Goal: Task Accomplishment & Management: Manage account settings

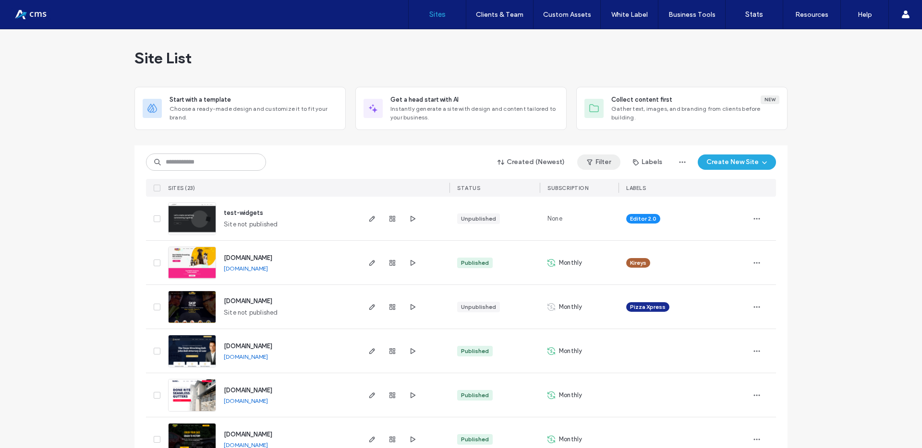
click at [605, 160] on button "Filter" at bounding box center [598, 162] width 43 height 15
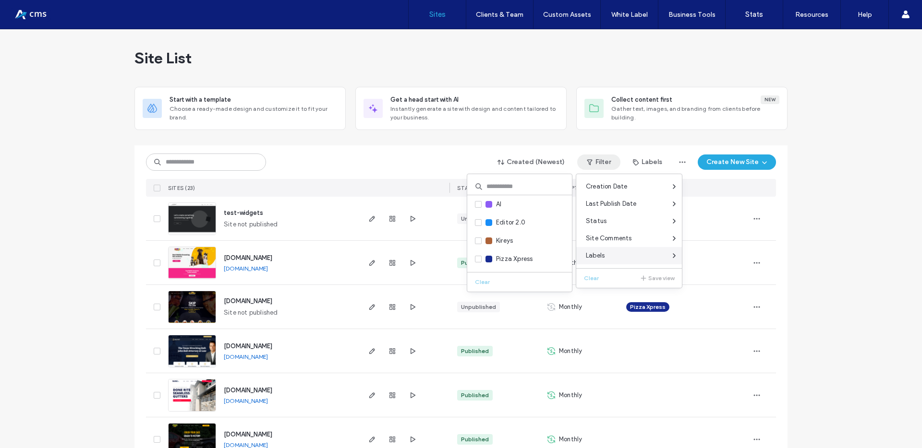
click at [606, 253] on div "Labels" at bounding box center [629, 255] width 106 height 17
click at [514, 258] on span "Pizza Xpress" at bounding box center [514, 259] width 36 height 10
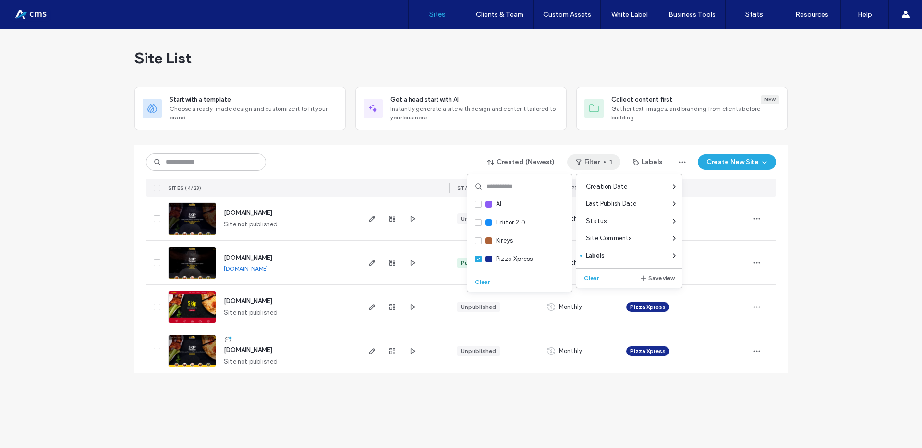
click at [448, 165] on div "Created (Newest) Filter 1 Labels Create New Site" at bounding box center [461, 162] width 630 height 18
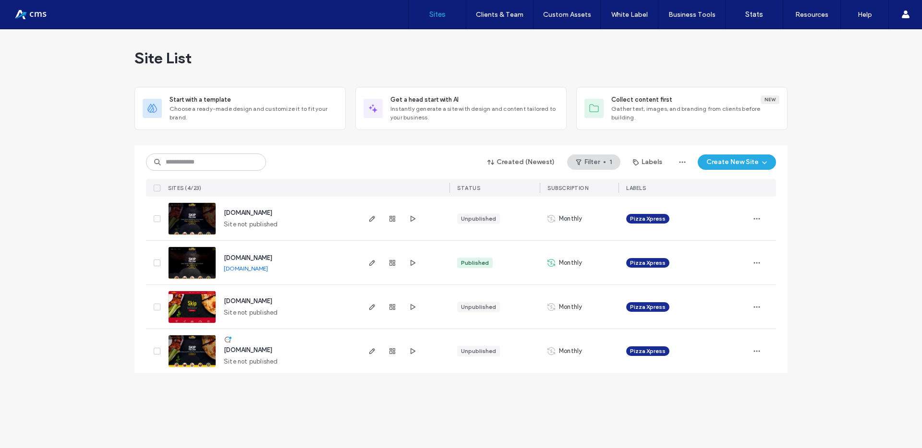
click at [252, 270] on link "[DOMAIN_NAME]" at bounding box center [246, 268] width 44 height 7
click at [370, 262] on icon "button" at bounding box center [372, 263] width 8 height 8
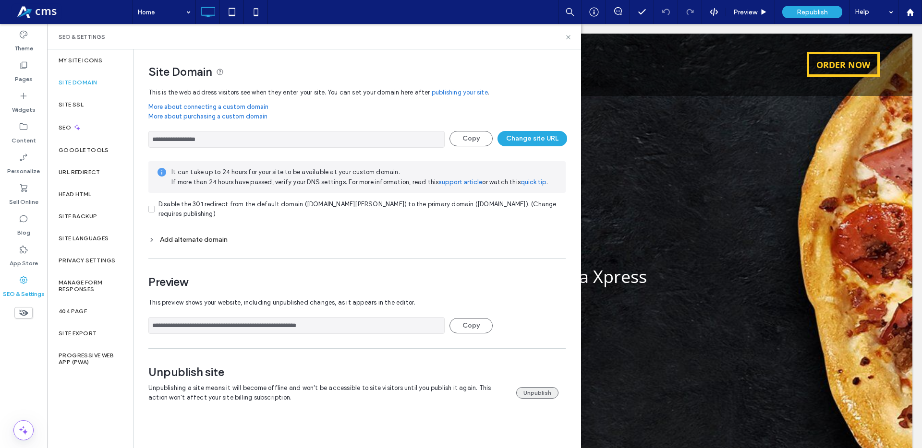
click at [528, 394] on button "Unpublish" at bounding box center [537, 393] width 42 height 12
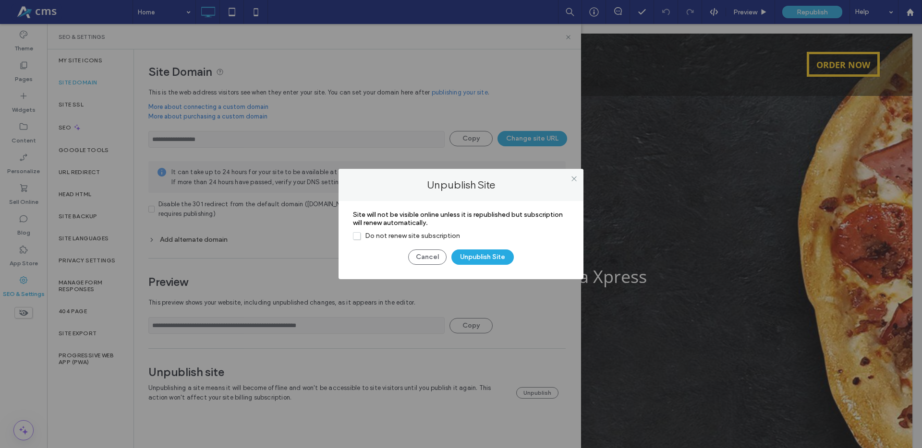
click at [395, 236] on span "Do not renew site subscription" at bounding box center [406, 236] width 107 height 8
click at [482, 255] on button "Unpublish Site" at bounding box center [482, 257] width 62 height 15
